Goal: Information Seeking & Learning: Learn about a topic

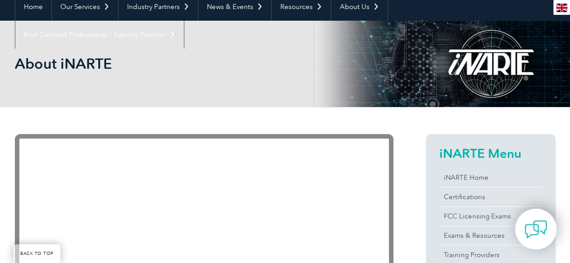
scroll to position [180, 0]
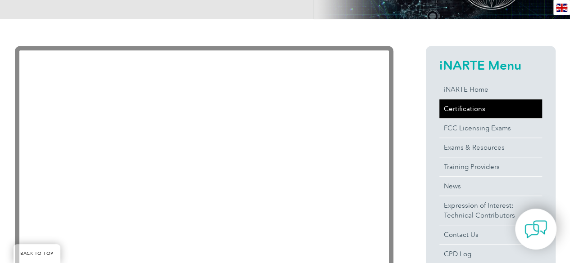
click at [472, 114] on link "Certifications" at bounding box center [490, 109] width 103 height 19
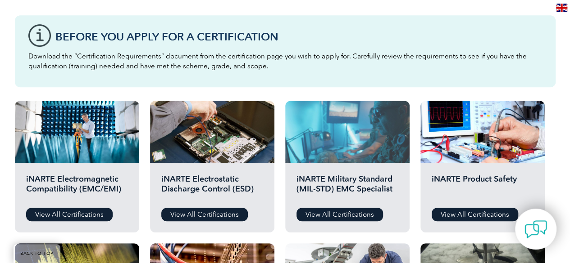
scroll to position [270, 0]
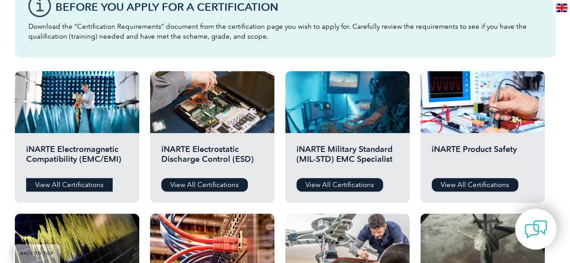
click at [105, 180] on link "View All Certifications" at bounding box center [69, 185] width 86 height 14
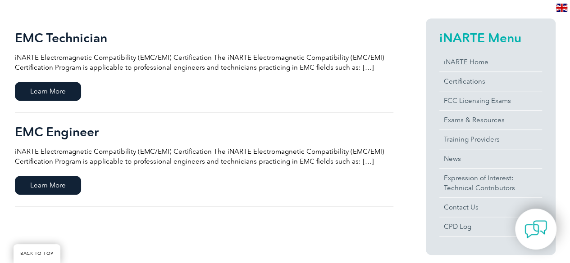
scroll to position [225, 0]
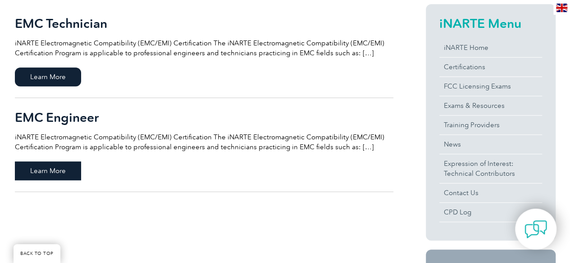
click at [57, 163] on span "Learn More" at bounding box center [48, 171] width 66 height 19
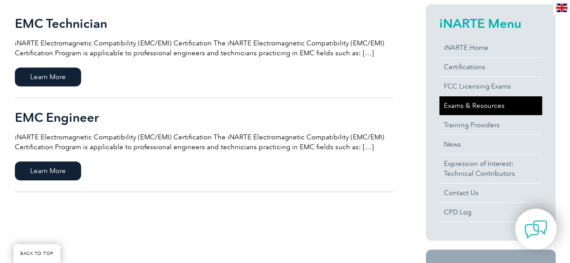
click at [459, 100] on link "Exams & Resources" at bounding box center [490, 105] width 103 height 19
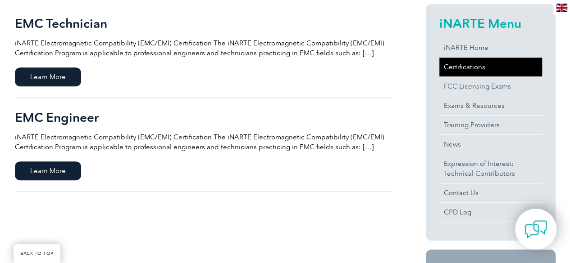
click at [463, 68] on link "Certifications" at bounding box center [490, 67] width 103 height 19
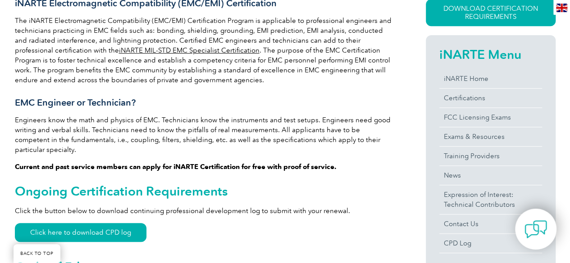
scroll to position [270, 0]
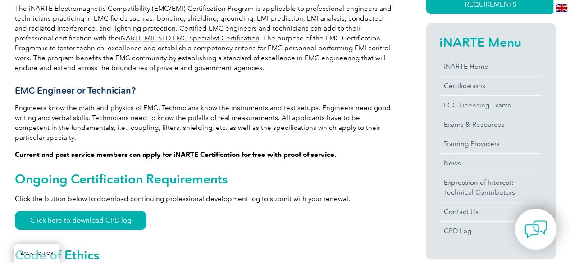
click at [68, 211] on link "Click here to download CPD log" at bounding box center [81, 220] width 132 height 19
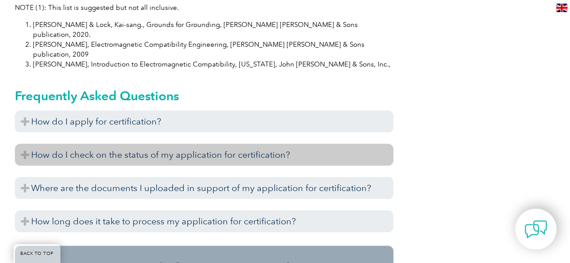
scroll to position [1036, 0]
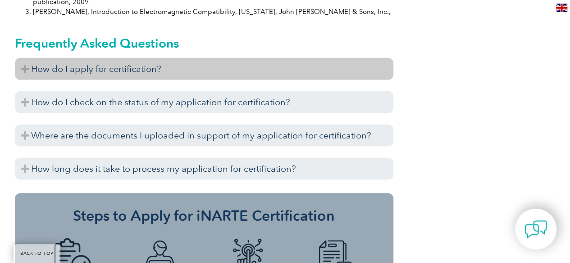
click at [118, 58] on h3 "How do I apply for certification?" at bounding box center [204, 69] width 378 height 22
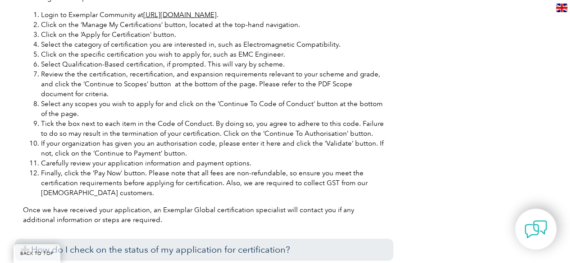
scroll to position [1351, 0]
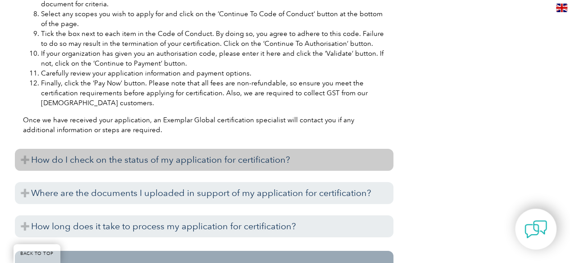
click at [138, 149] on h3 "How do I check on the status of my application for certification?" at bounding box center [204, 160] width 378 height 22
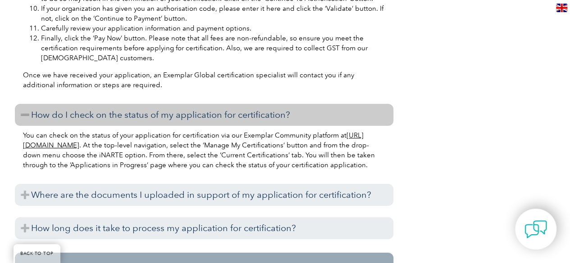
scroll to position [1486, 0]
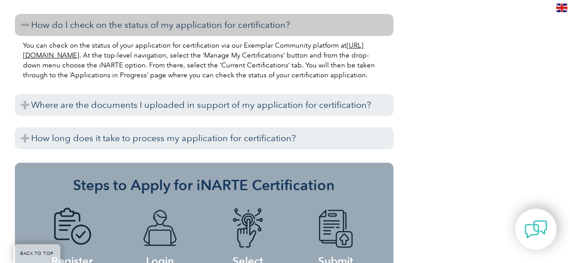
click at [134, 150] on div "It usually takes between seven to 10 business days to complete this process. Ho…" at bounding box center [204, 152] width 378 height 5
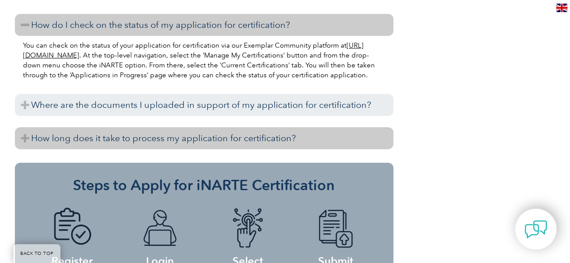
click at [141, 127] on h3 "How long does it take to process my application for certification?" at bounding box center [204, 138] width 378 height 22
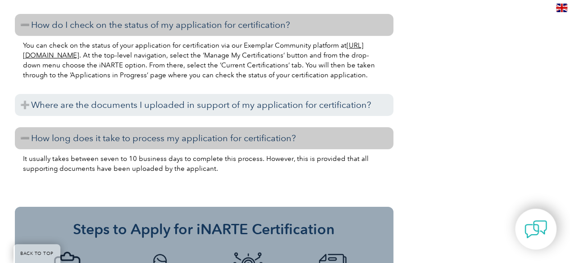
scroll to position [1261, 0]
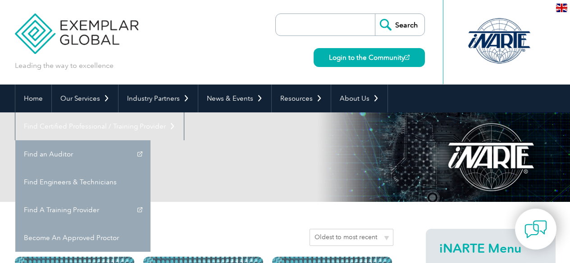
click at [184, 113] on link "Find Certified Professional / Training Provider" at bounding box center [99, 127] width 168 height 28
click at [199, 36] on div "Leading the way to excellence Search" at bounding box center [285, 42] width 540 height 85
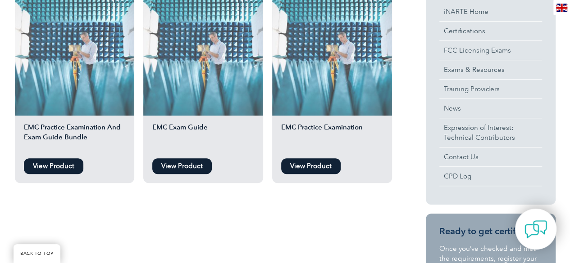
scroll to position [270, 0]
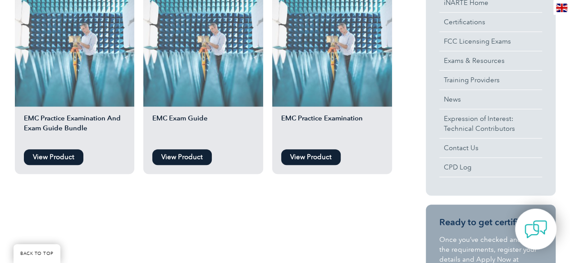
click at [321, 153] on link "View Product" at bounding box center [310, 158] width 59 height 16
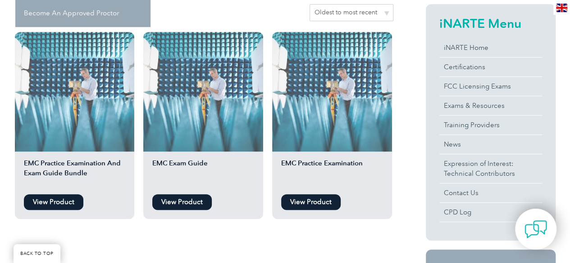
click at [173, 203] on link "View Product" at bounding box center [181, 203] width 59 height 16
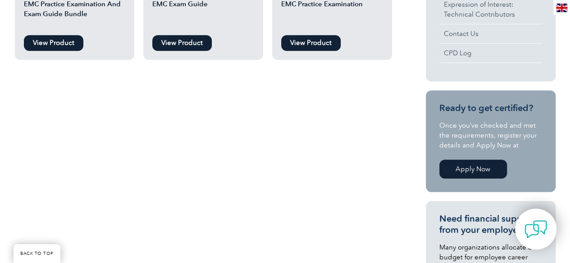
scroll to position [450, 0]
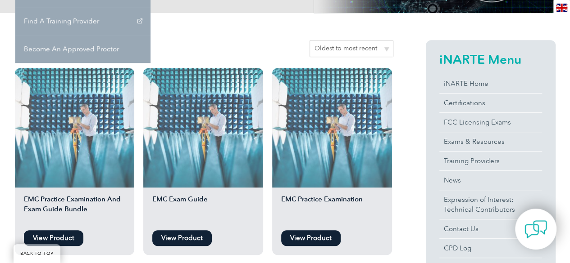
scroll to position [180, 0]
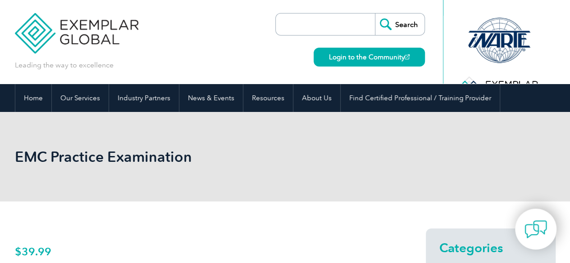
scroll to position [225, 0]
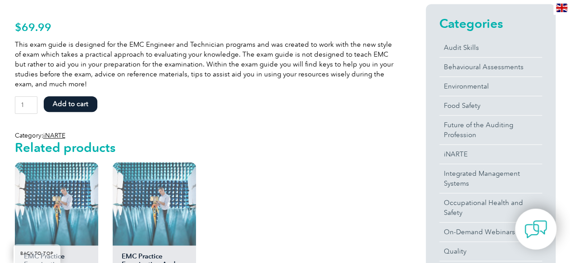
scroll to position [315, 0]
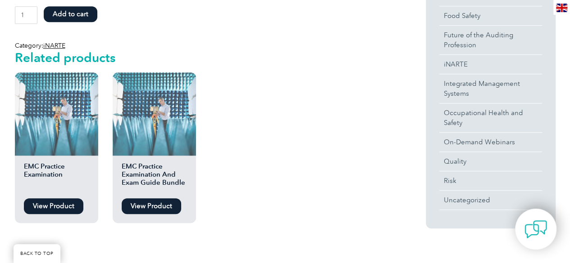
click at [155, 200] on link "View Product" at bounding box center [151, 207] width 59 height 16
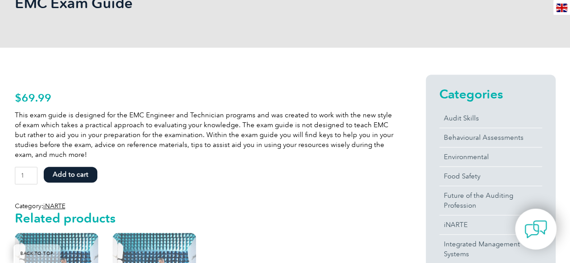
scroll to position [135, 0]
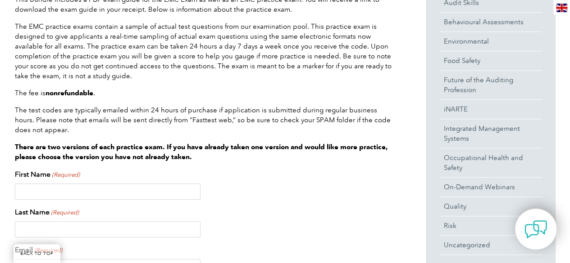
scroll to position [225, 0]
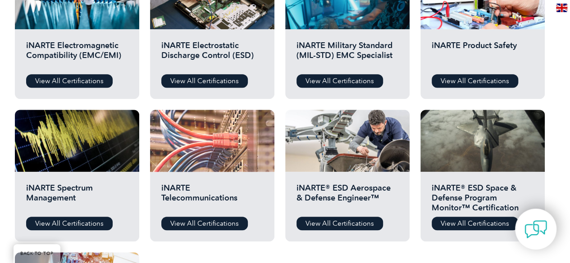
scroll to position [360, 0]
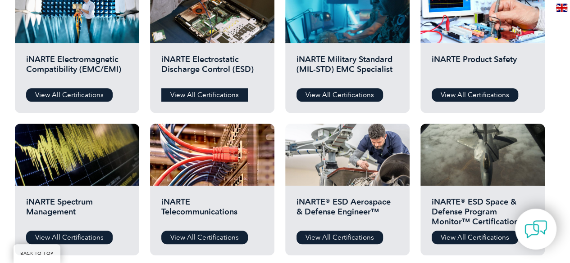
click at [208, 94] on link "View All Certifications" at bounding box center [204, 95] width 86 height 14
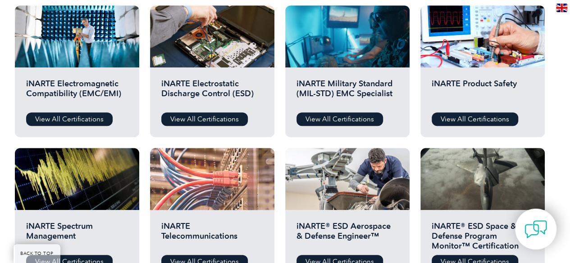
scroll to position [315, 0]
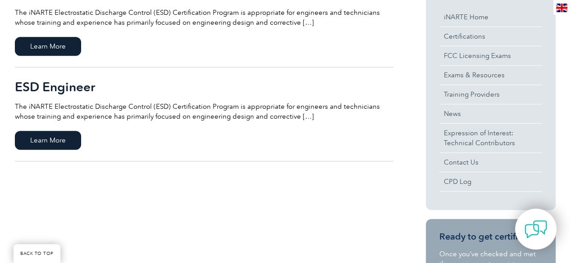
scroll to position [270, 0]
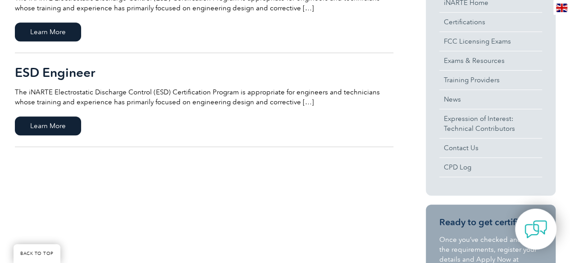
click at [105, 102] on p "The iNARTE Electrostatic Discharge Control (ESD) Certification Program is appro…" at bounding box center [204, 97] width 378 height 20
click at [75, 121] on span "Learn More" at bounding box center [48, 126] width 66 height 19
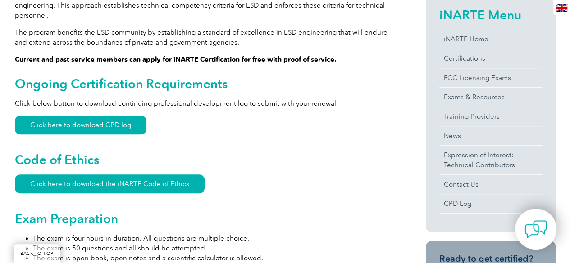
scroll to position [270, 0]
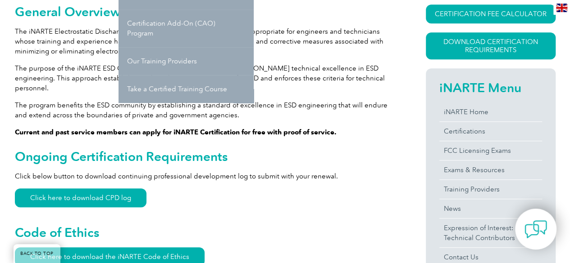
scroll to position [225, 0]
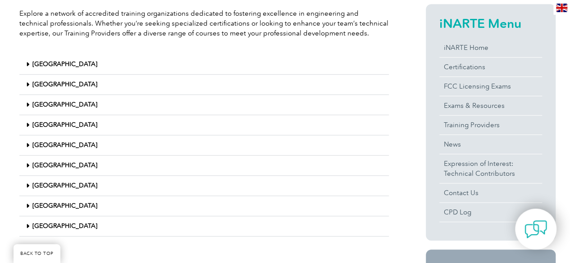
scroll to position [270, 0]
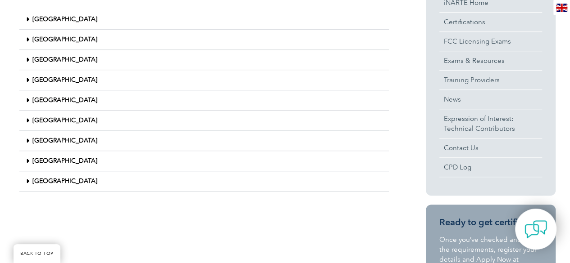
click at [28, 57] on icon at bounding box center [27, 60] width 3 height 6
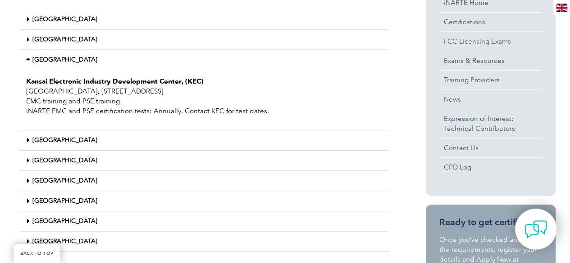
click at [28, 57] on icon at bounding box center [29, 60] width 6 height 6
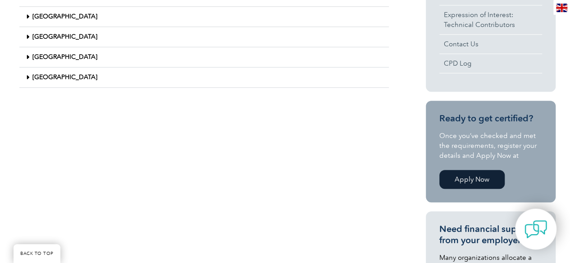
scroll to position [360, 0]
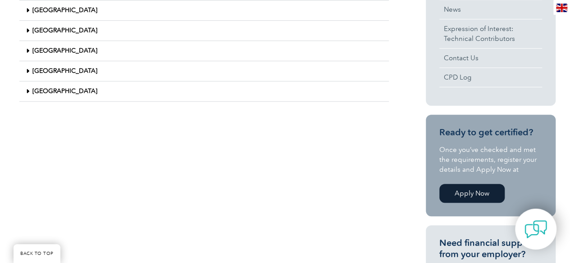
click at [54, 91] on link "[GEOGRAPHIC_DATA]" at bounding box center [64, 91] width 65 height 8
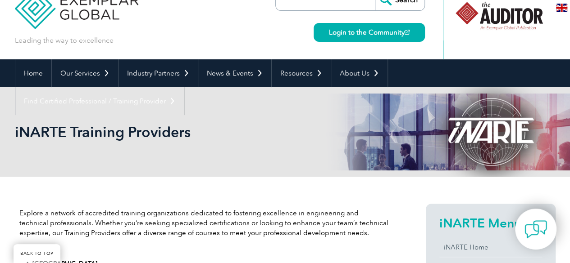
scroll to position [0, 0]
